Goal: Information Seeking & Learning: Check status

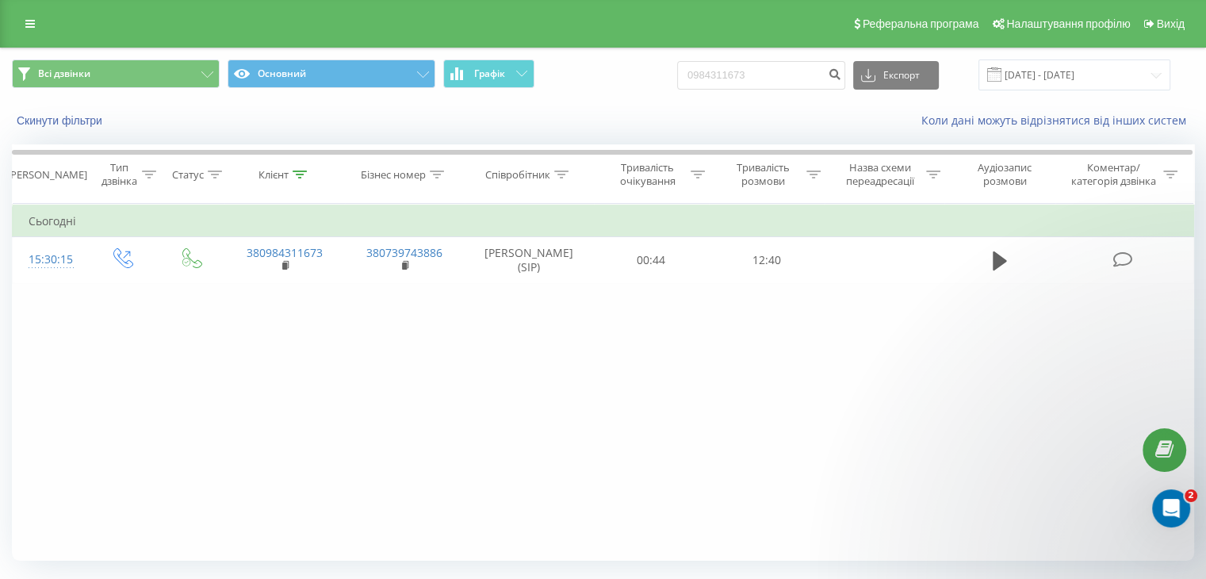
drag, startPoint x: 698, startPoint y: 81, endPoint x: 641, endPoint y: 86, distance: 57.3
click at [641, 86] on div "Всі дзвінки Основний Графік 0984311673 Експорт .csv .xls .xlsx [DATE] - [DATE]" at bounding box center [603, 74] width 1182 height 31
type input "0671000587"
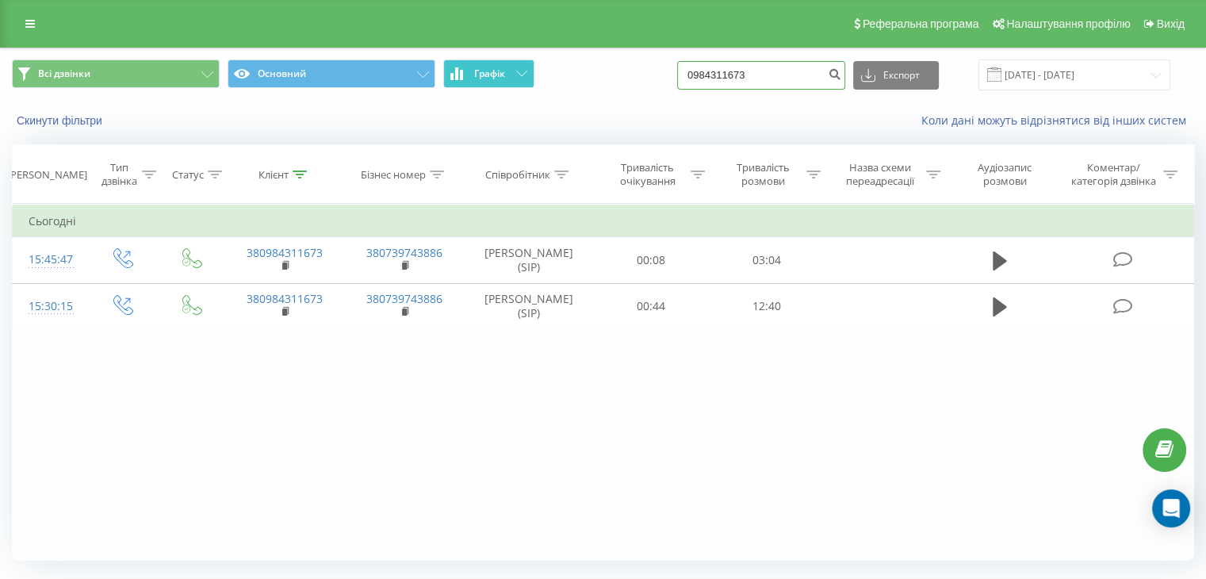
click at [449, 61] on div "Всі дзвінки Основний Графік 0984311673 Експорт .csv .xls .xlsx 19.06.2025 - 19.…" at bounding box center [603, 74] width 1182 height 31
paste input "671000587"
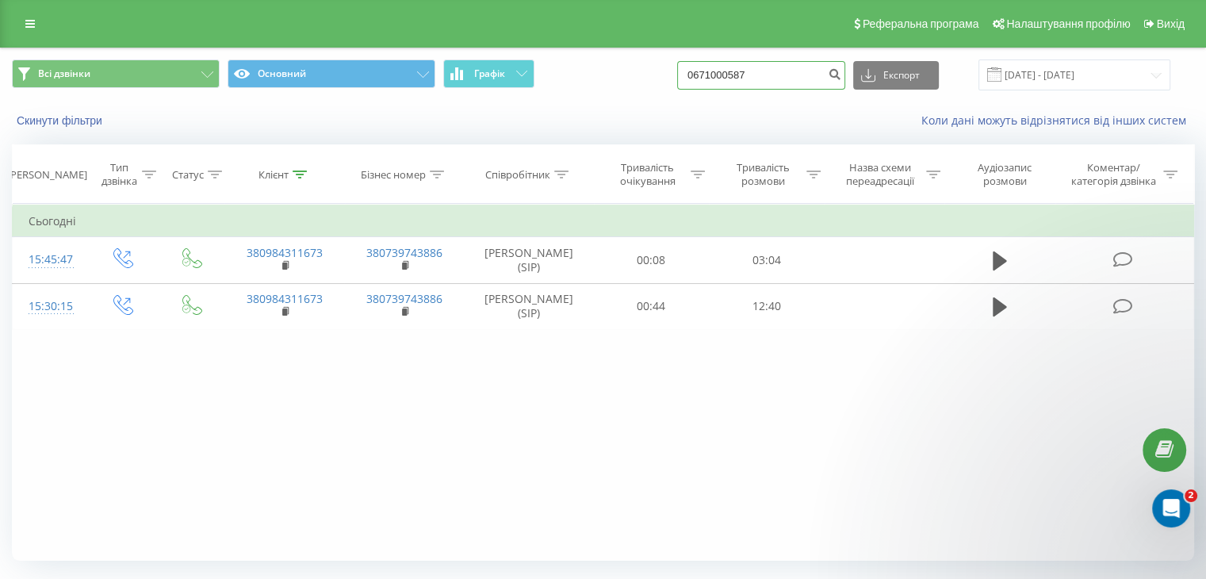
type input "0671000587"
